Goal: Information Seeking & Learning: Learn about a topic

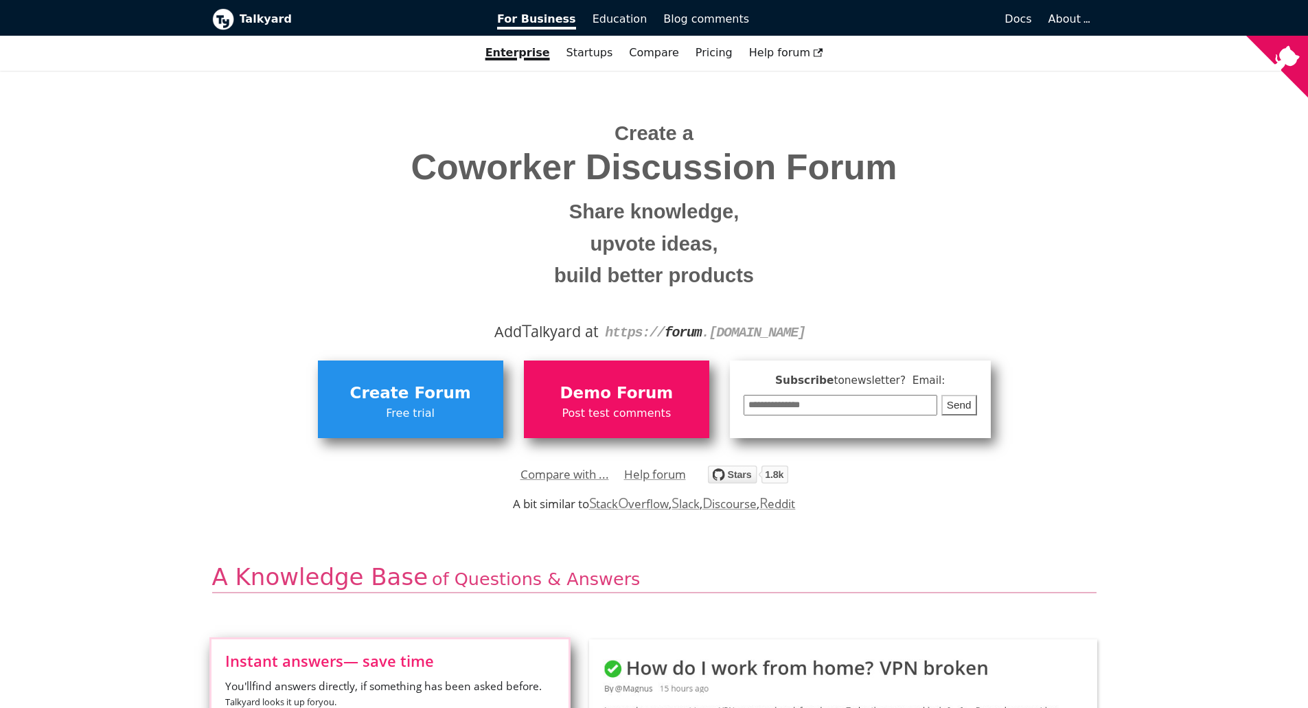
click at [1091, 237] on div "Create a Coworker Discussion Forum Share knowledge, upvote ideas, build better …" at bounding box center [654, 207] width 884 height 273
click at [734, 161] on span "Coworker Discussion Forum" at bounding box center [654, 167] width 864 height 39
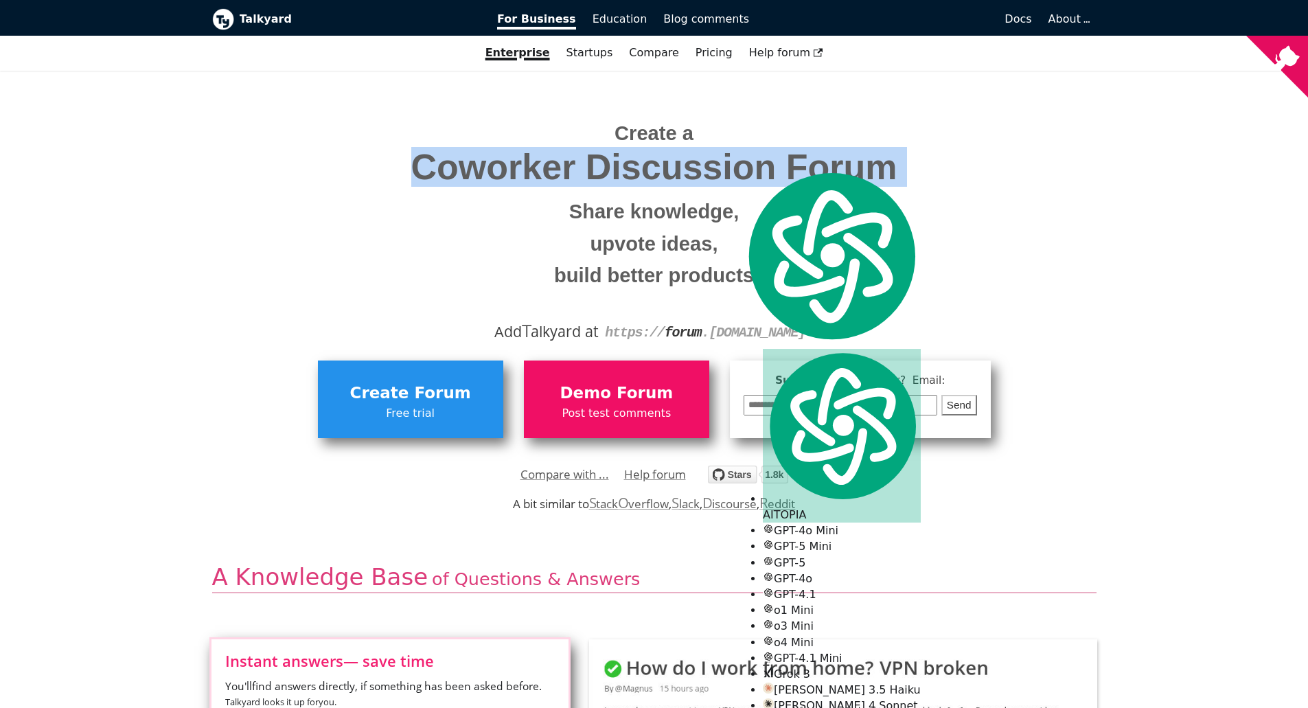
click at [734, 161] on span "Coworker Discussion Forum" at bounding box center [654, 167] width 864 height 39
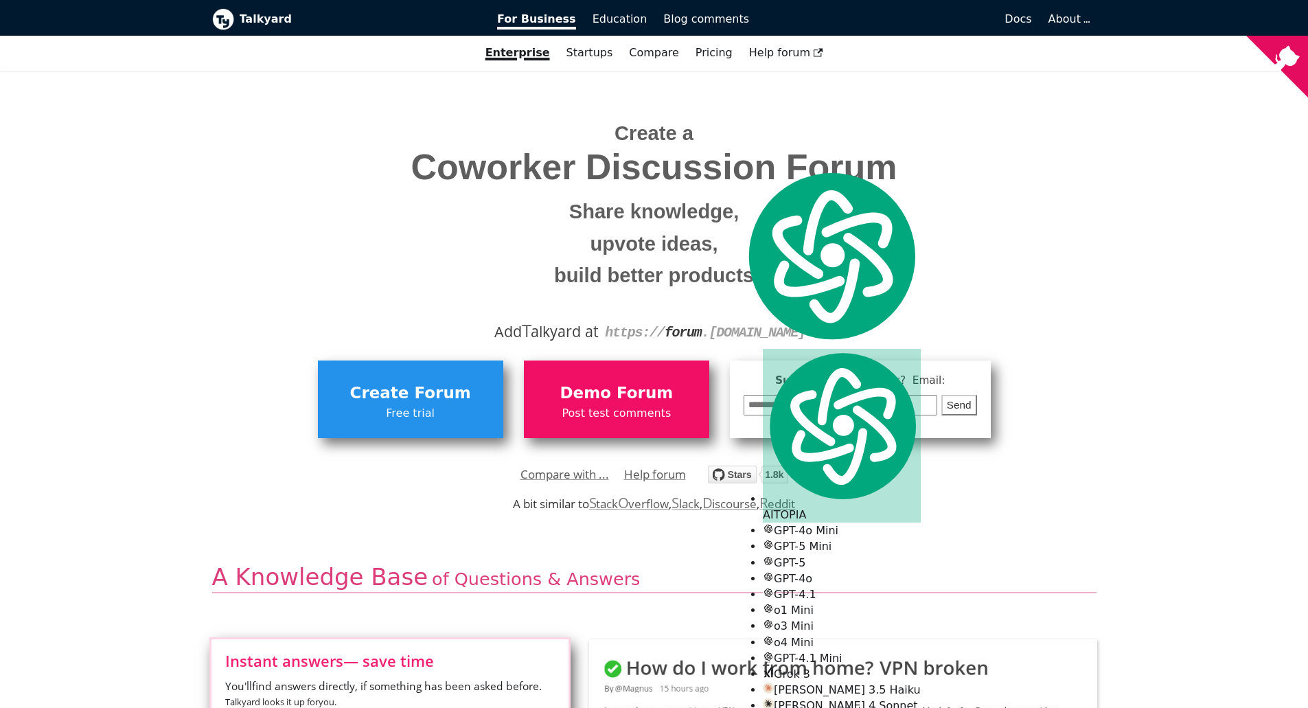
click at [855, 96] on div "Create a Coworker Discussion Forum Share knowledge, upvote ideas, build better …" at bounding box center [654, 207] width 884 height 273
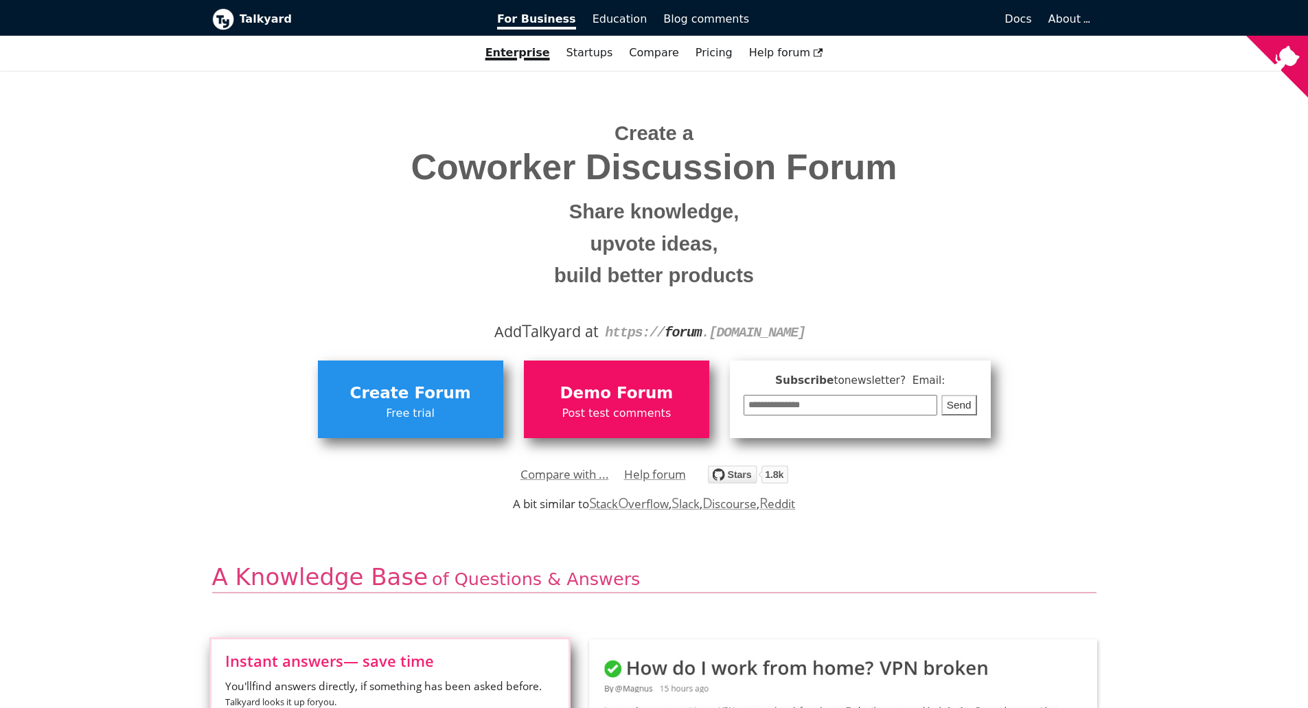
click at [752, 270] on small "build better products" at bounding box center [654, 275] width 864 height 32
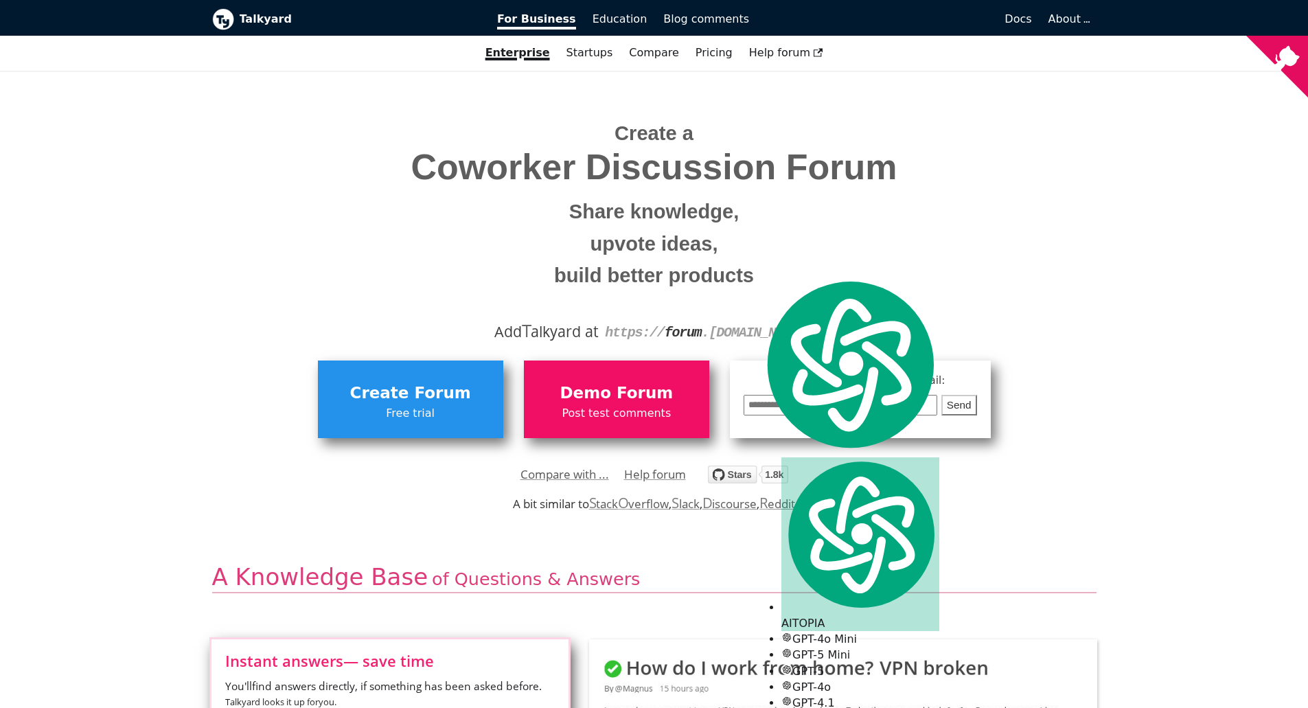
click at [686, 246] on small "upvote ideas," at bounding box center [654, 244] width 864 height 32
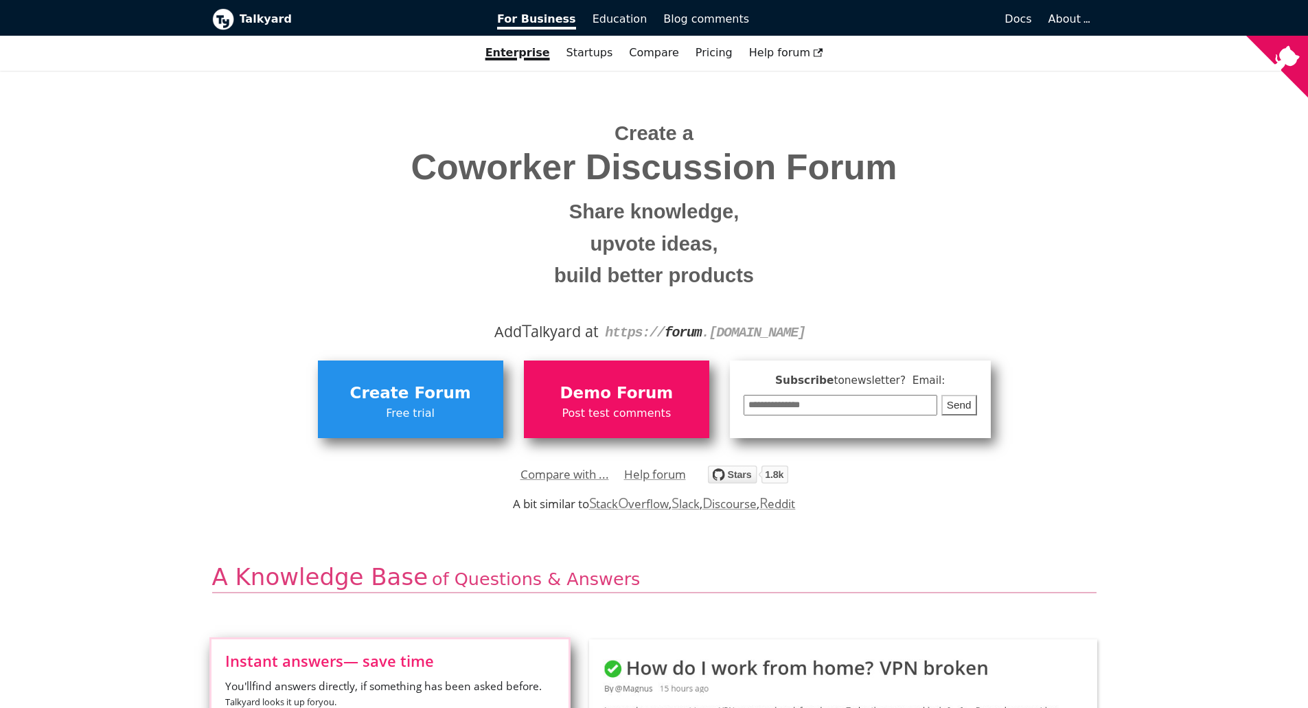
click at [616, 195] on span "Create a Coworker Discussion Forum Share knowledge, upvote ideas, build better …" at bounding box center [654, 200] width 864 height 184
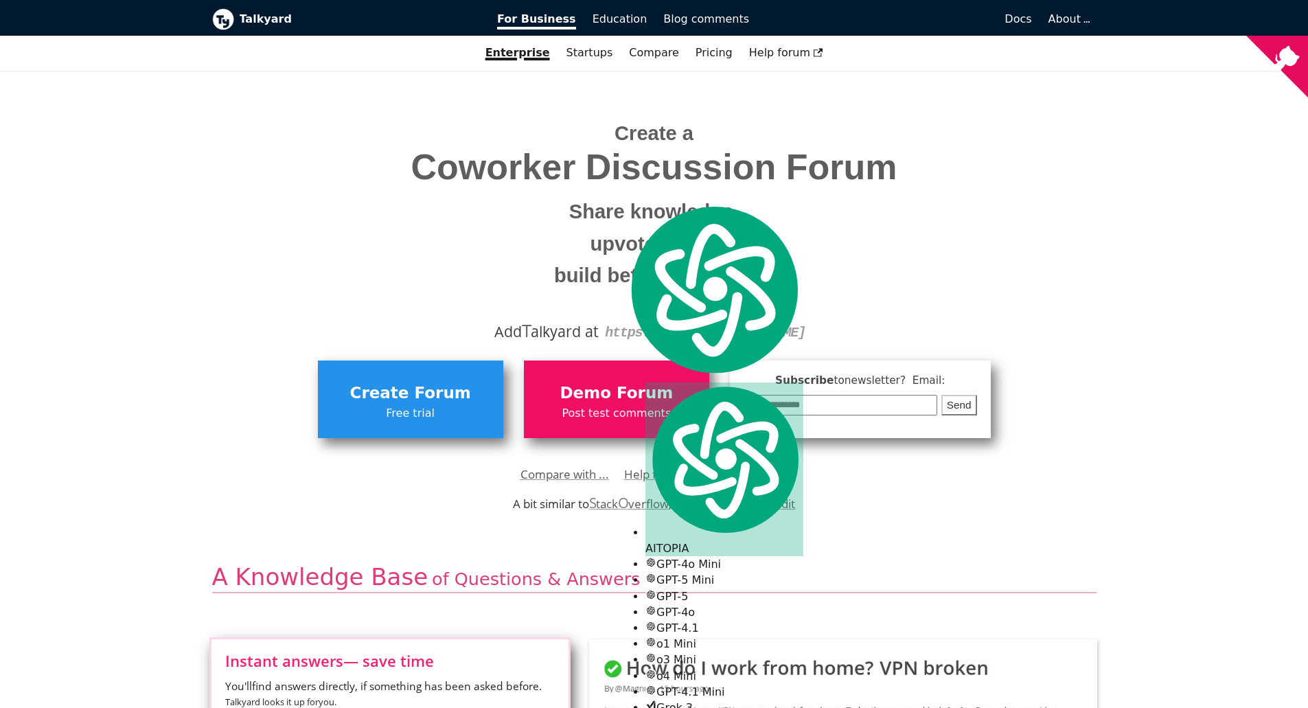
click at [520, 167] on span "Coworker Discussion Forum" at bounding box center [654, 167] width 864 height 39
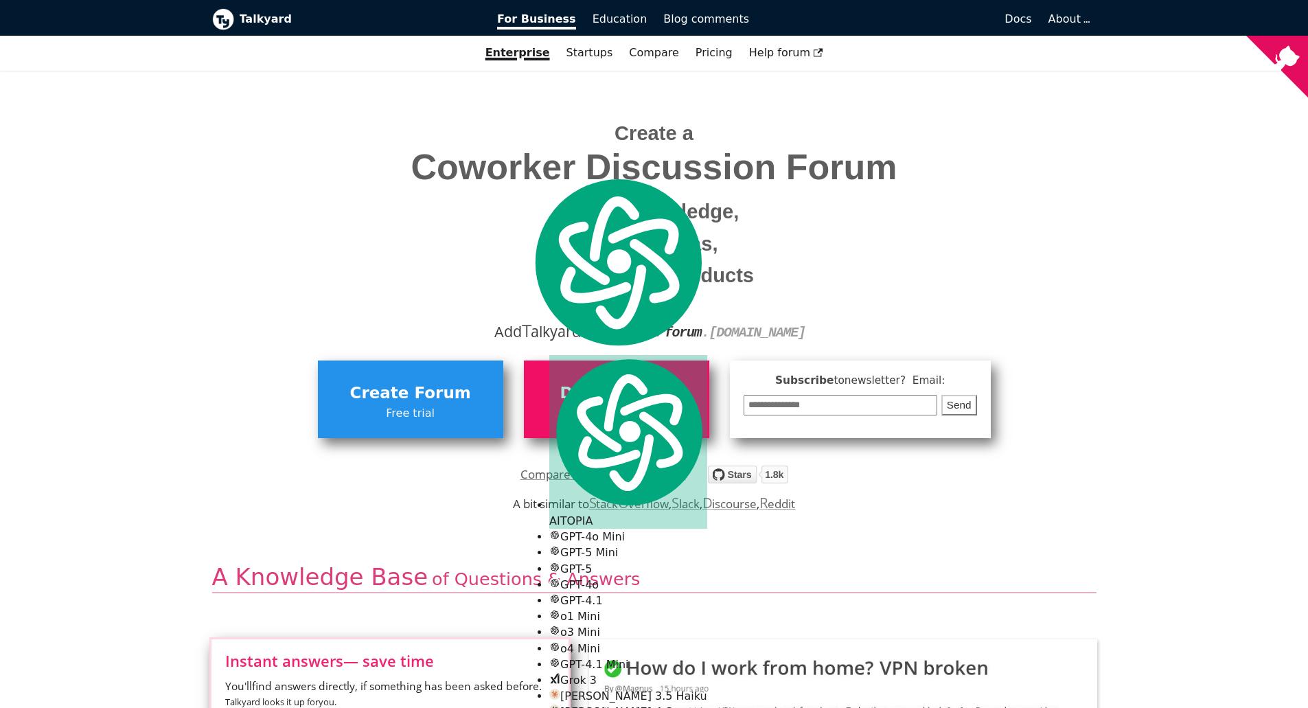
click at [349, 202] on small "Share knowledge," at bounding box center [654, 212] width 864 height 32
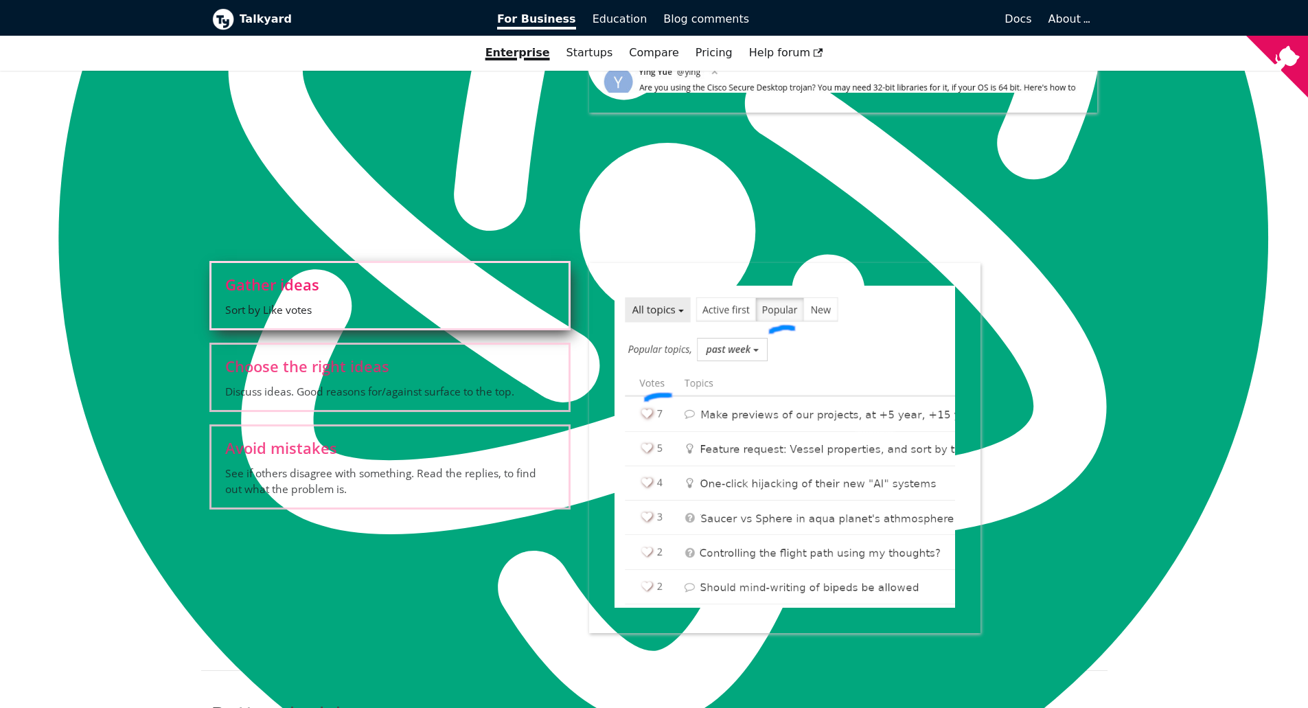
scroll to position [1114, 0]
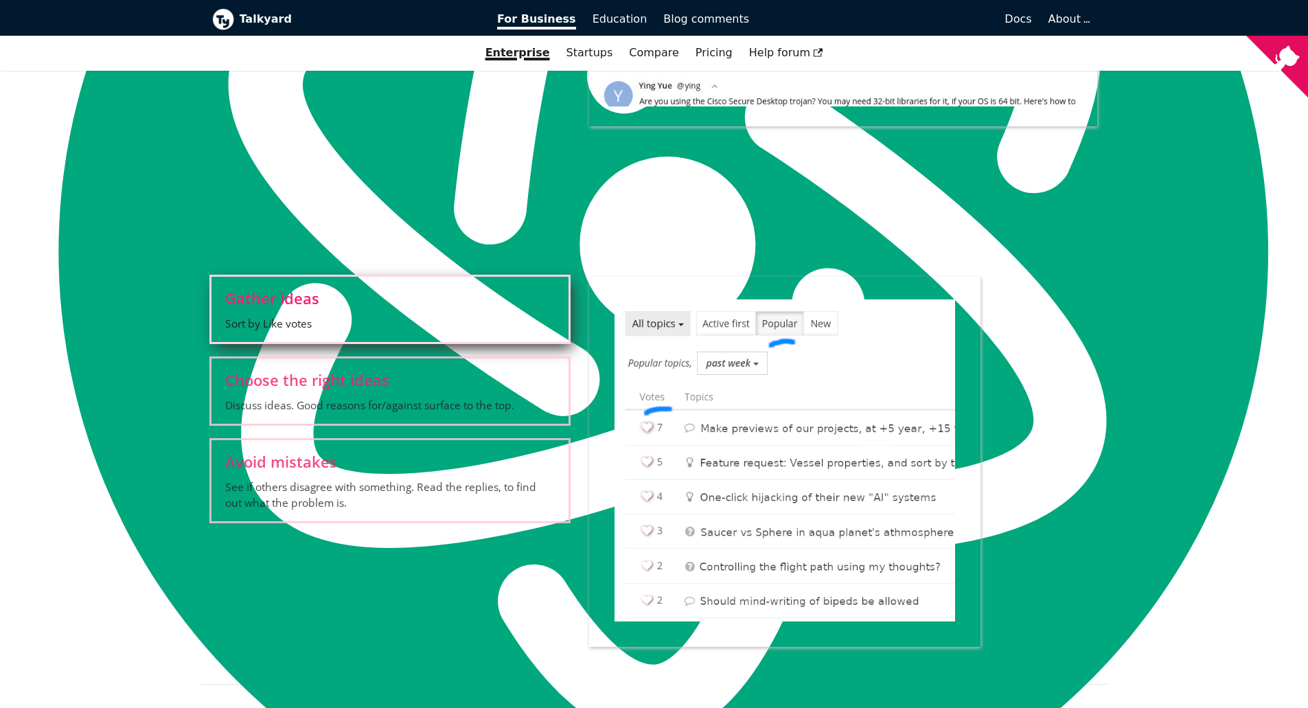
drag, startPoint x: 1205, startPoint y: 260, endPoint x: 1182, endPoint y: 119, distance: 143.3
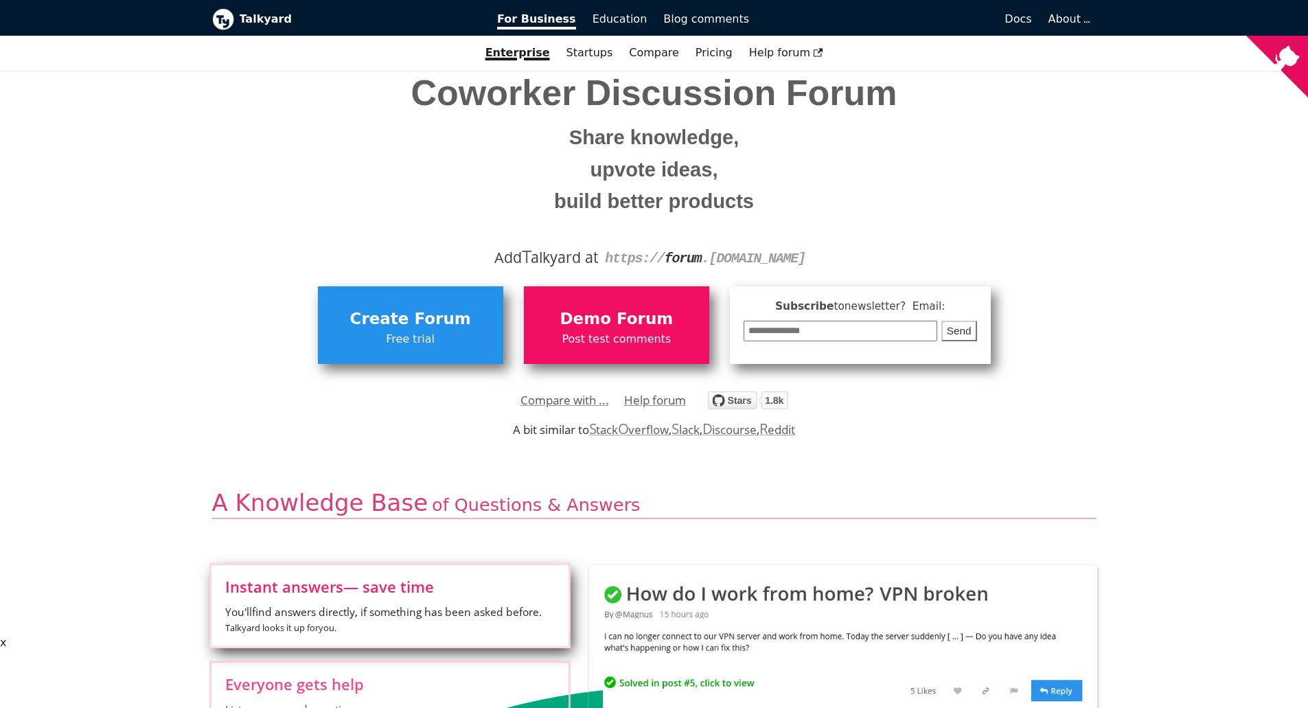
scroll to position [73, 0]
click at [709, 59] on link "Pricing" at bounding box center [714, 52] width 54 height 23
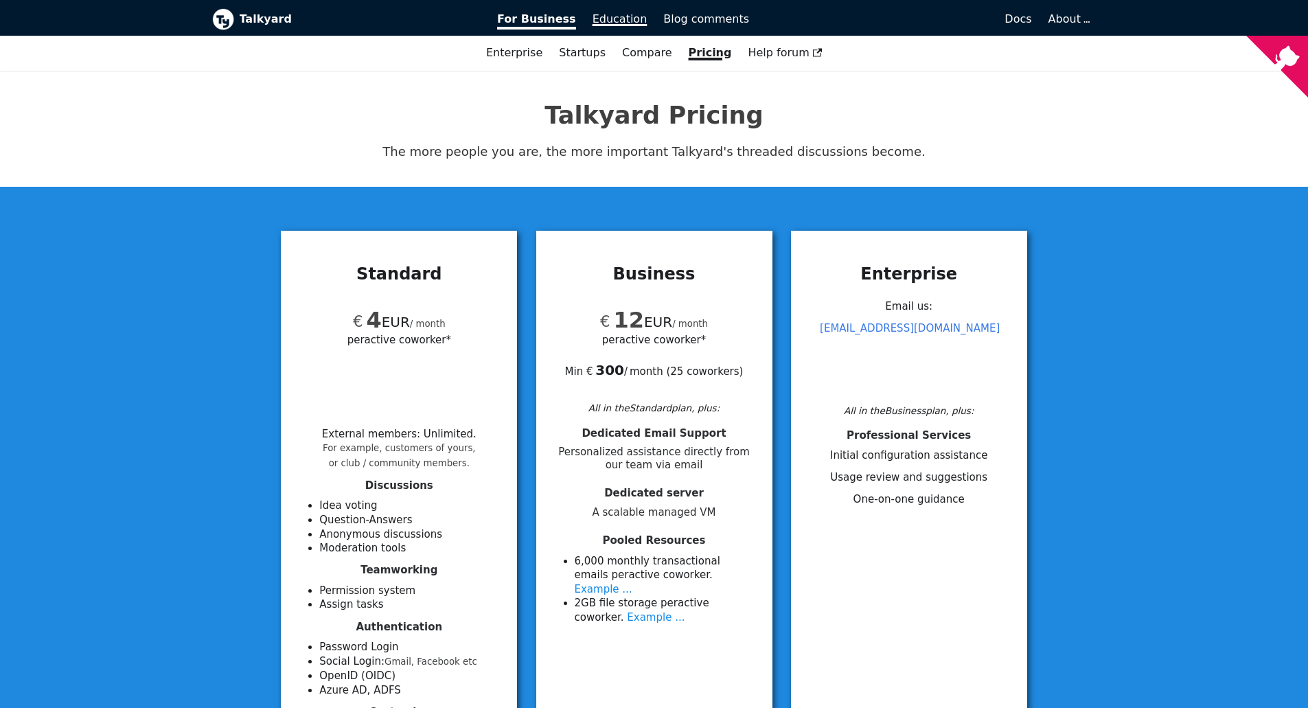
click at [637, 16] on span "Education" at bounding box center [619, 18] width 55 height 13
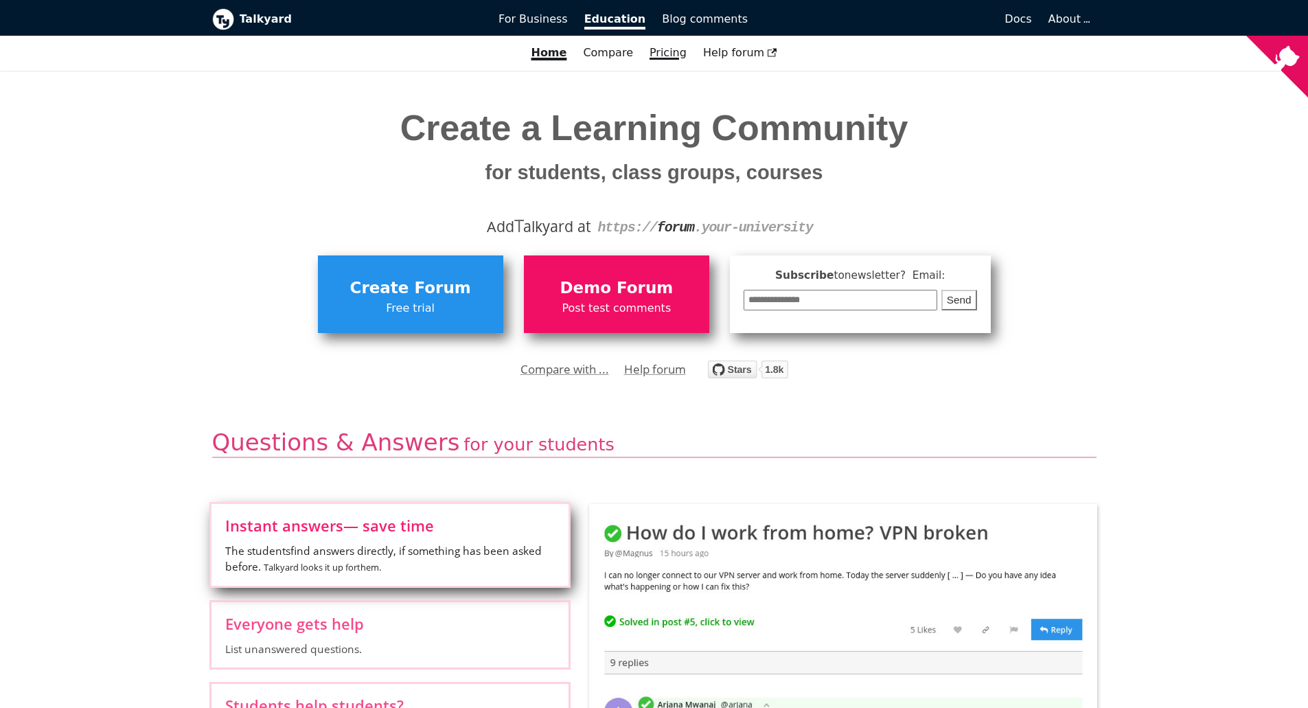
click at [660, 49] on link "Pricing" at bounding box center [668, 52] width 54 height 23
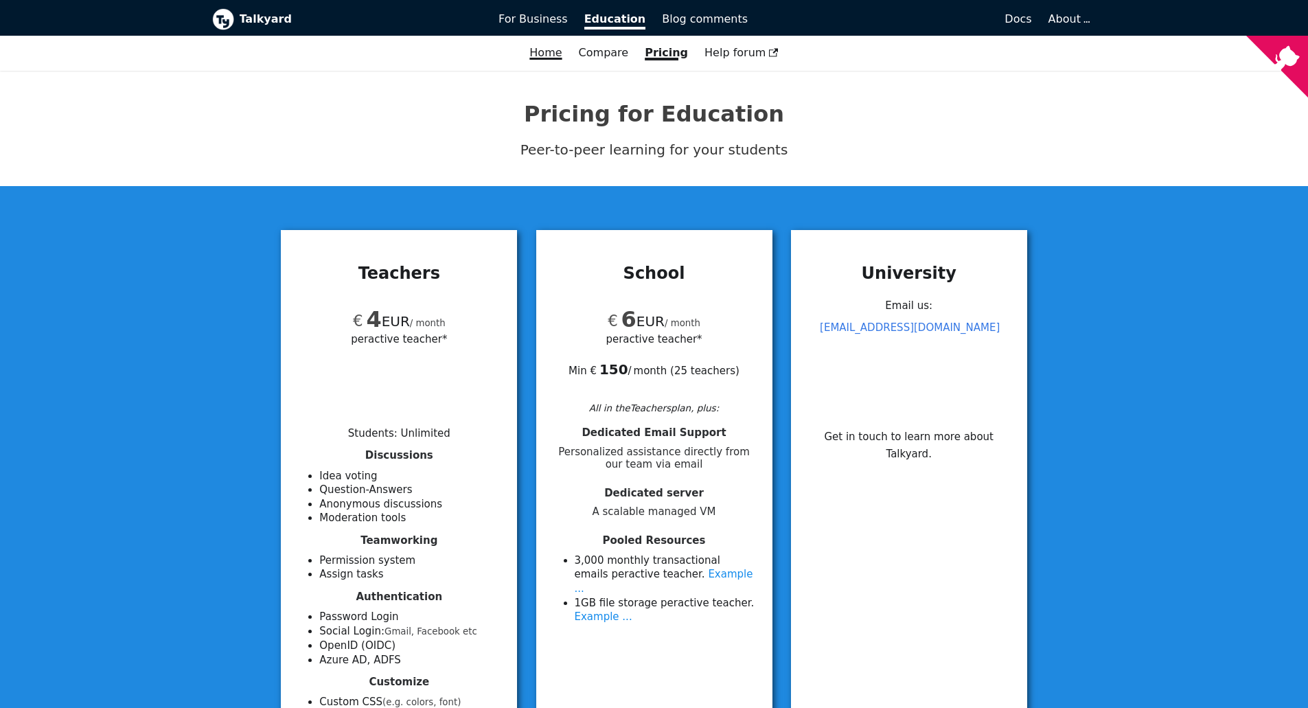
click at [557, 58] on link "Home" at bounding box center [545, 52] width 49 height 23
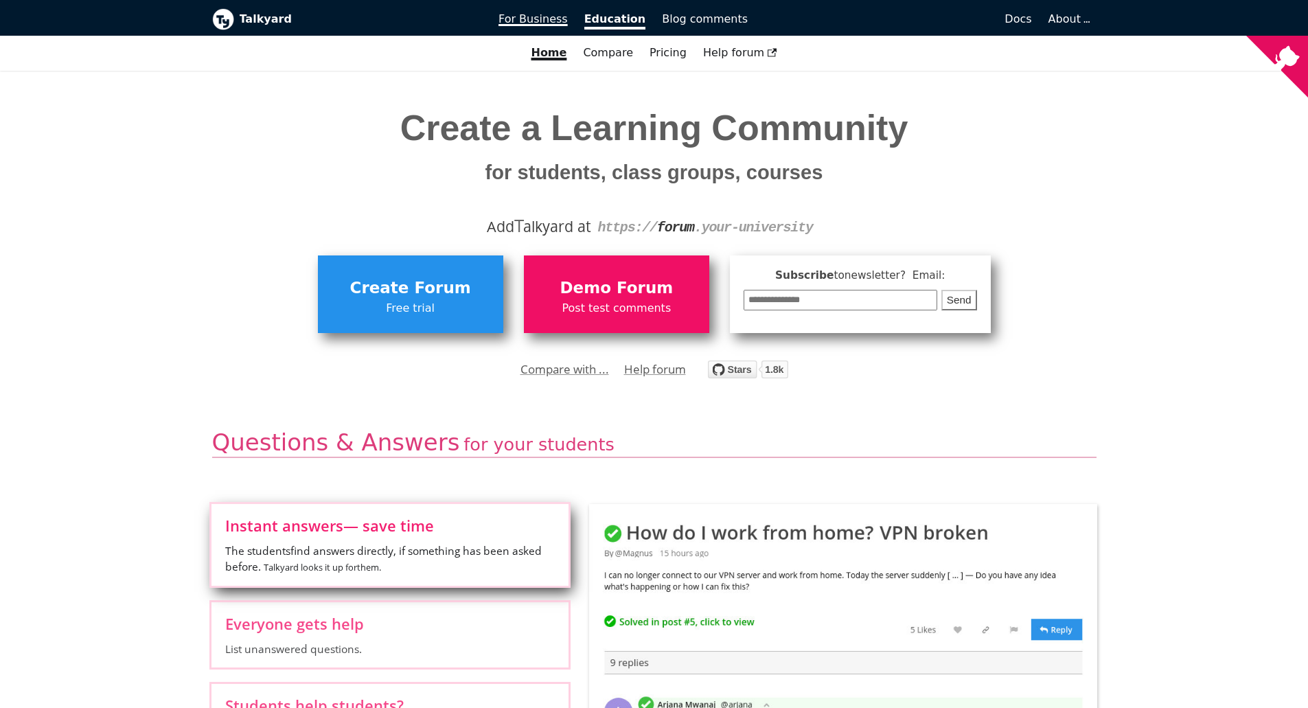
click at [547, 12] on span "For Business" at bounding box center [532, 18] width 69 height 13
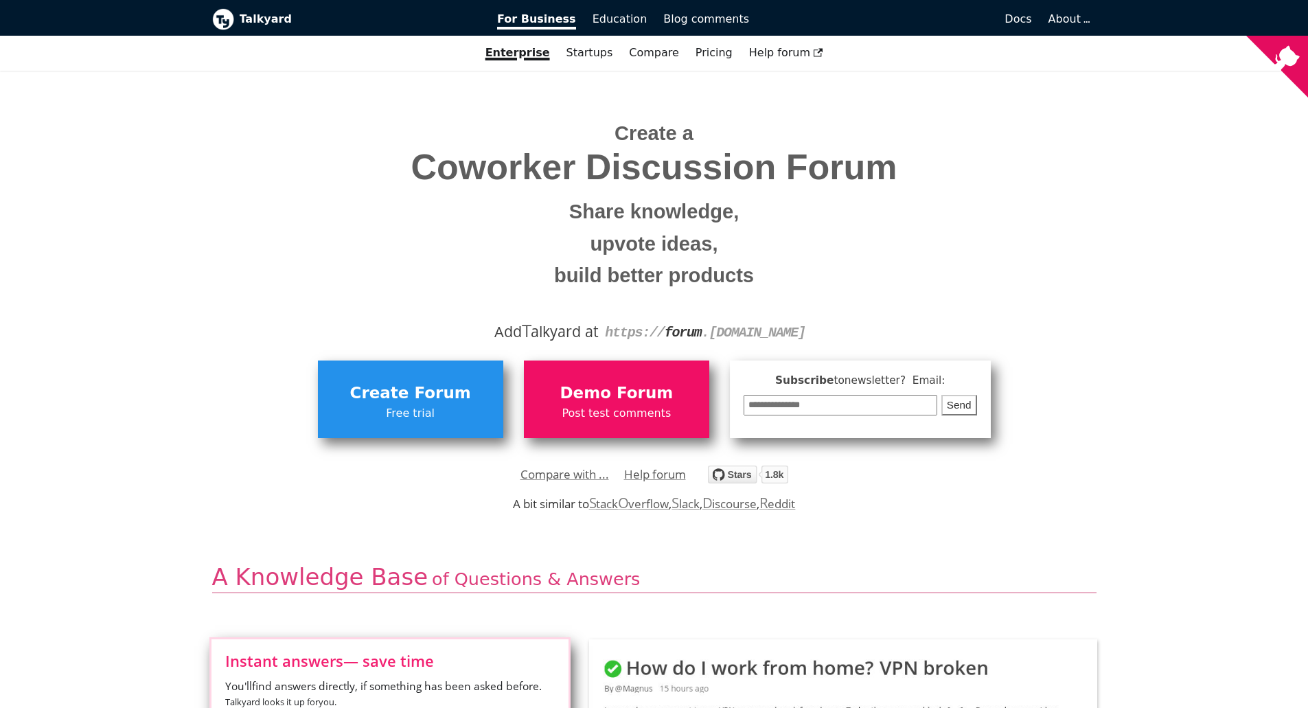
click at [640, 167] on span "Coworker Discussion Forum" at bounding box center [654, 167] width 864 height 39
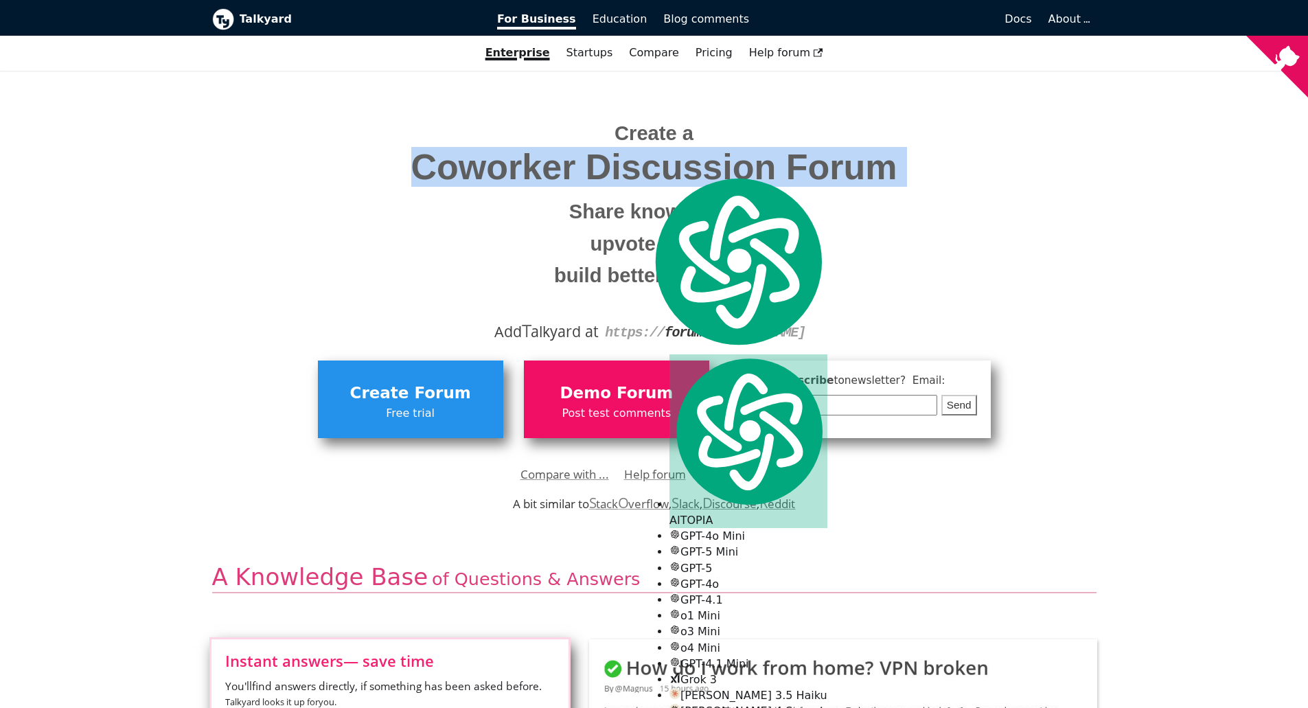
click at [640, 167] on span "Coworker Discussion Forum" at bounding box center [654, 167] width 864 height 39
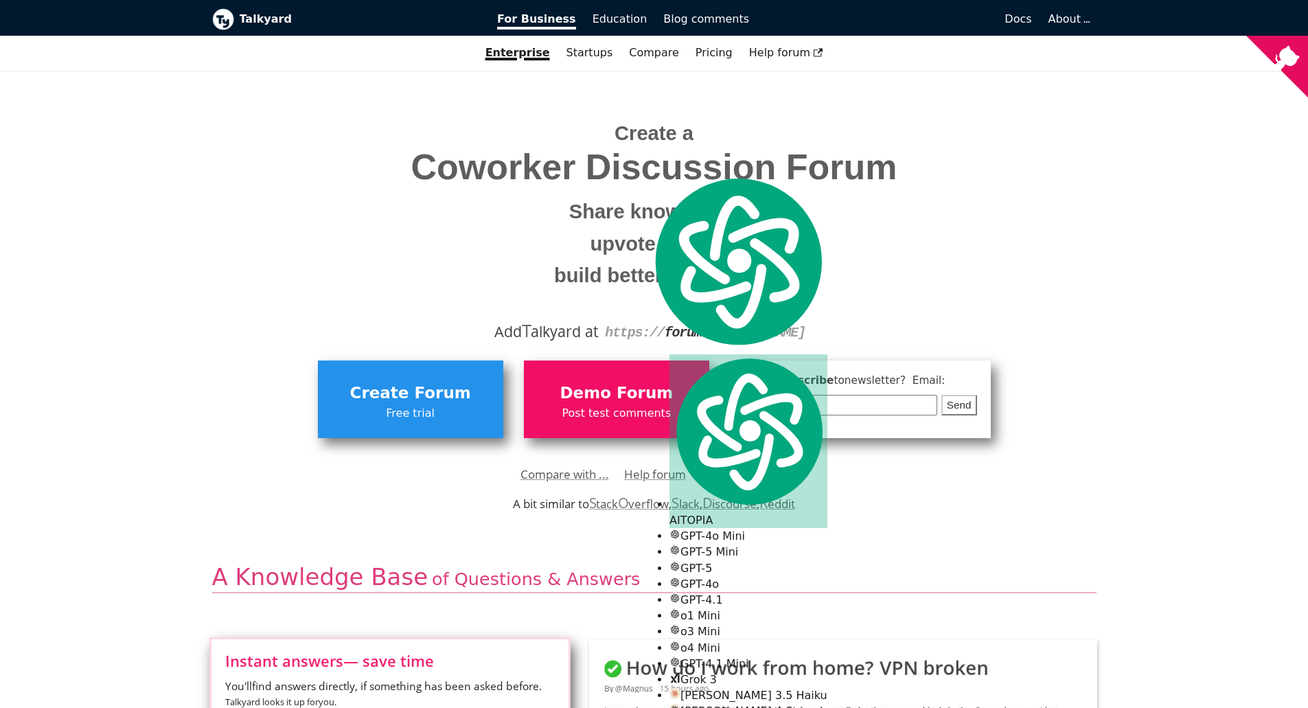
click at [622, 255] on small "upvote ideas," at bounding box center [654, 244] width 864 height 32
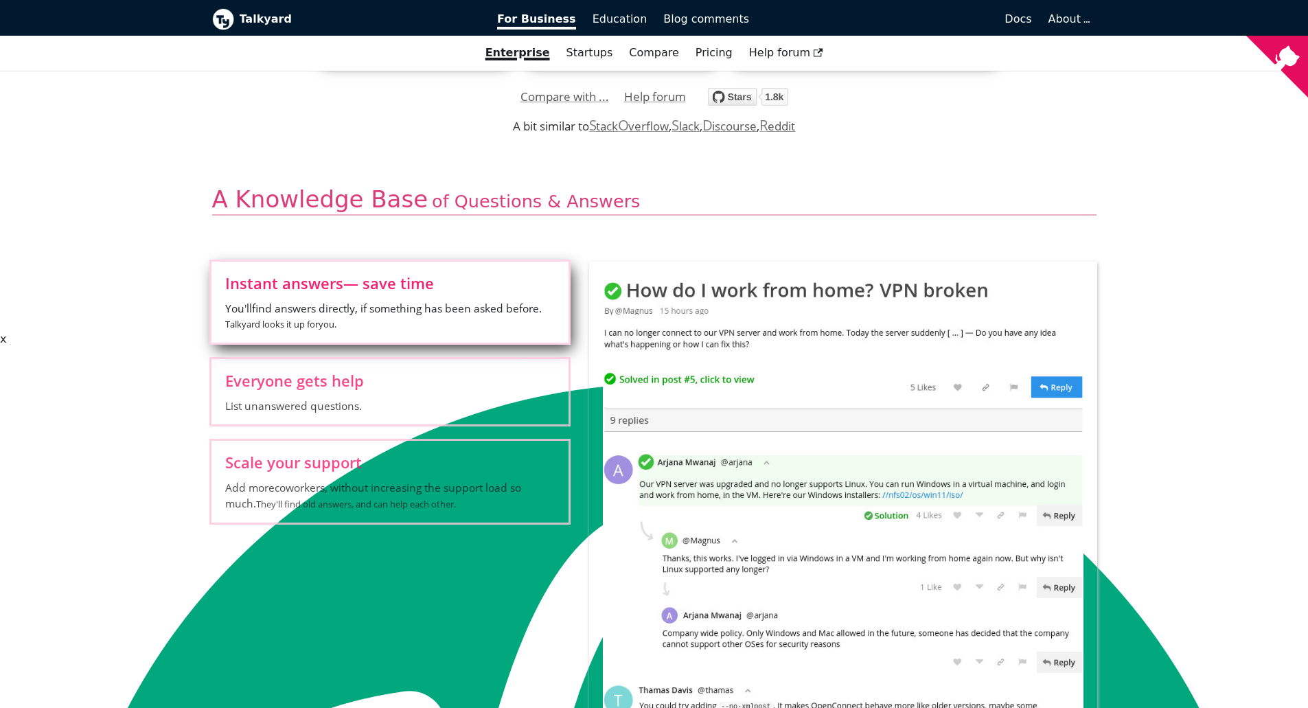
scroll to position [381, 0]
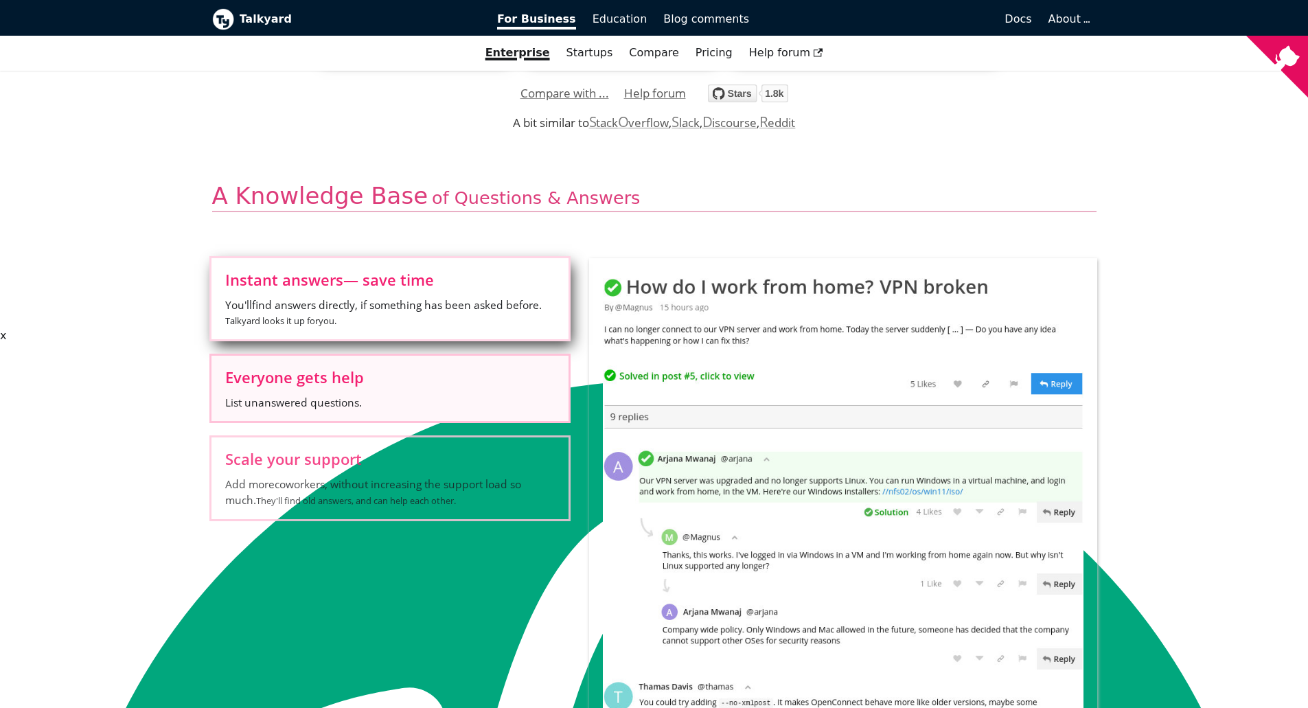
click at [401, 400] on span "List unanswered questions." at bounding box center [389, 402] width 329 height 15
click at [0, 0] on input "Everyone gets help List unanswered questions." at bounding box center [0, 0] width 0 height 0
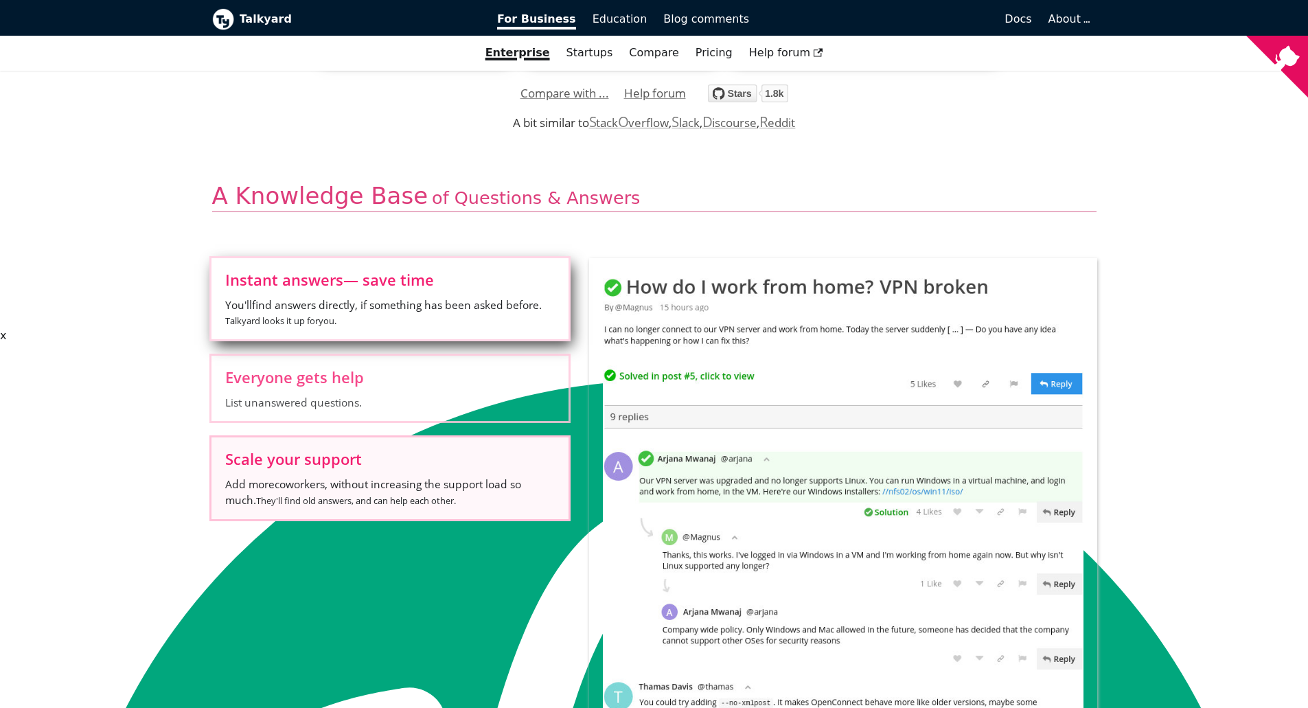
click at [391, 470] on label "Scale your support Add more coworkers , without increasing the support load so …" at bounding box center [389, 477] width 357 height 81
click at [0, 0] on input "Scale your support Add more coworkers , without increasing the support load so …" at bounding box center [0, 0] width 0 height 0
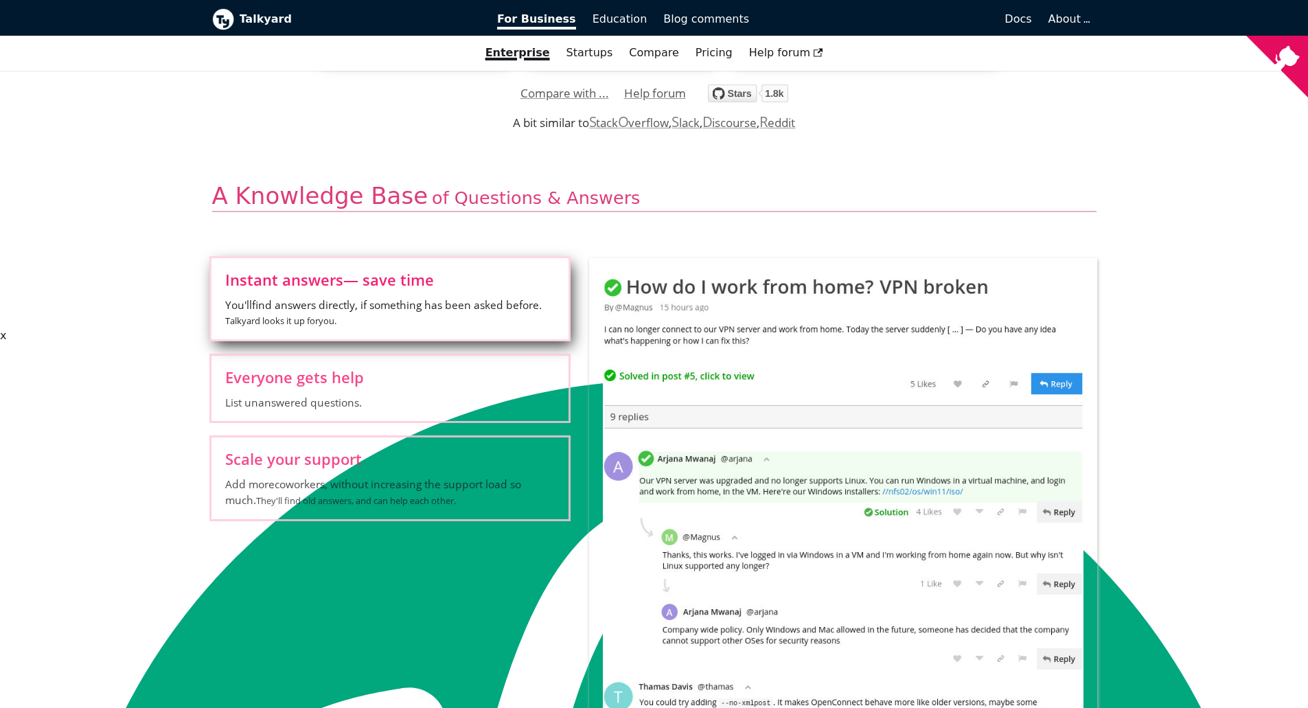
click at [387, 287] on span "Instant answers — save time" at bounding box center [389, 279] width 329 height 15
click at [0, 0] on input "Instant answers — save time You'll find answers directly, if something has been…" at bounding box center [0, 0] width 0 height 0
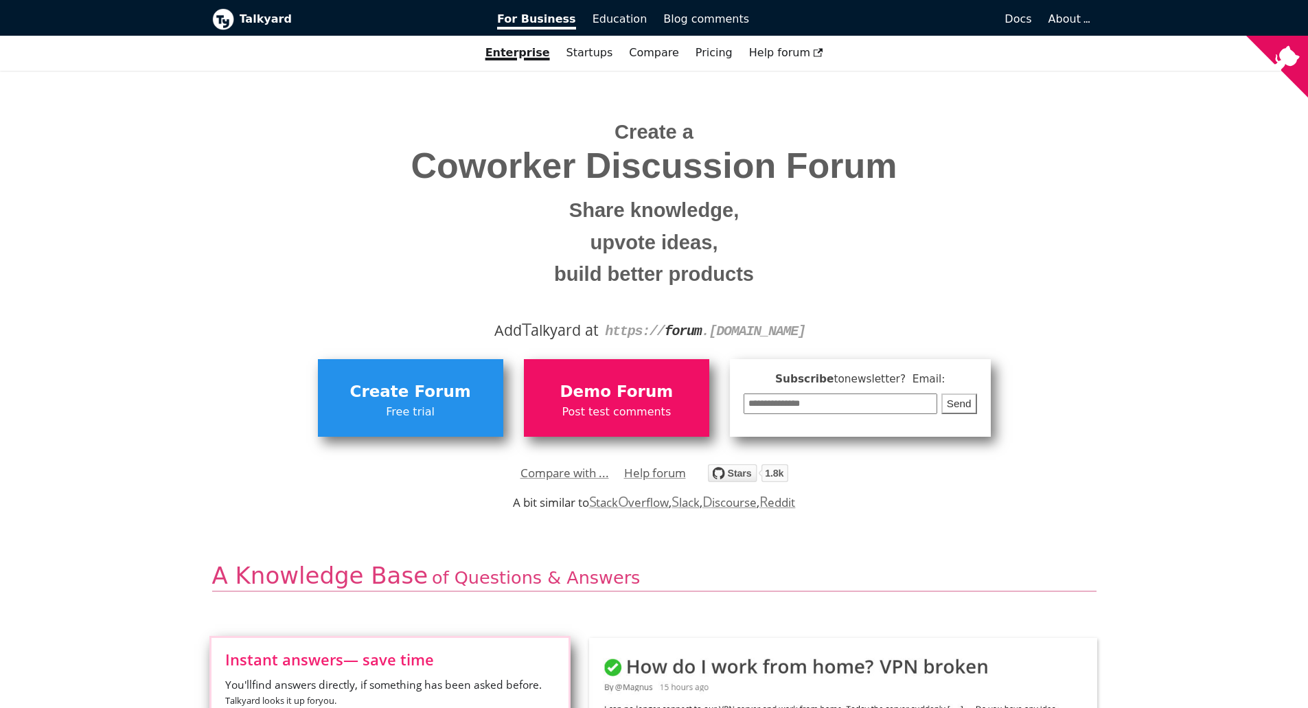
scroll to position [0, 0]
